Goal: Use online tool/utility

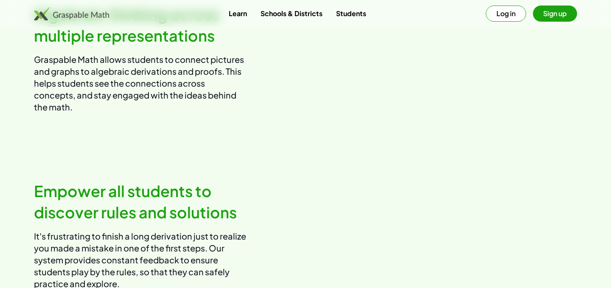
scroll to position [685, 0]
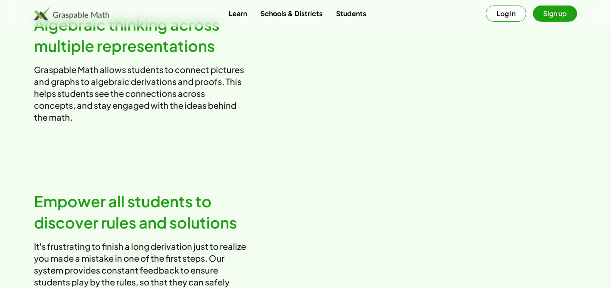
click at [348, 13] on link "Students" at bounding box center [351, 14] width 44 height 16
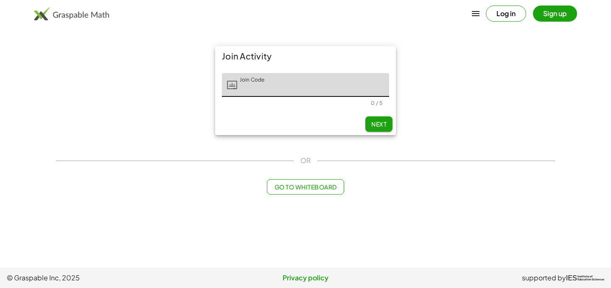
click at [308, 184] on span "Go to Whiteboard" at bounding box center [305, 187] width 62 height 8
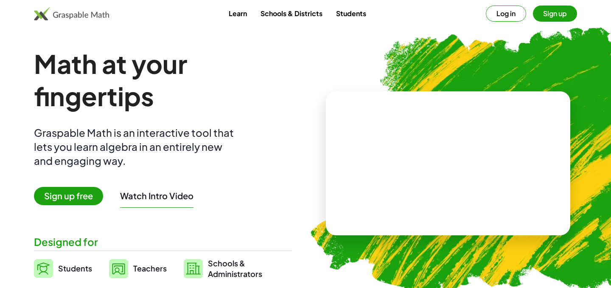
scroll to position [178, 0]
